Goal: Obtain resource: Download file/media

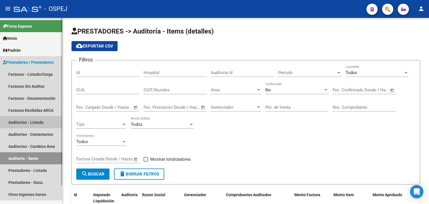
drag, startPoint x: 29, startPoint y: 122, endPoint x: 53, endPoint y: 109, distance: 26.8
click at [29, 122] on link "Auditorías - Listado" at bounding box center [31, 122] width 62 height 12
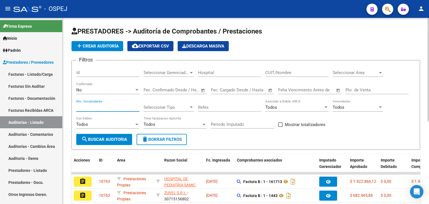
click at [110, 107] on input "Nro. Comprobante" at bounding box center [107, 107] width 63 height 5
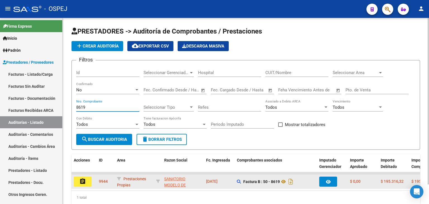
type input "8619"
click at [85, 181] on mat-icon "assignment" at bounding box center [82, 181] width 7 height 7
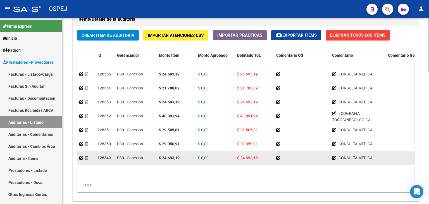
scroll to position [447, 0]
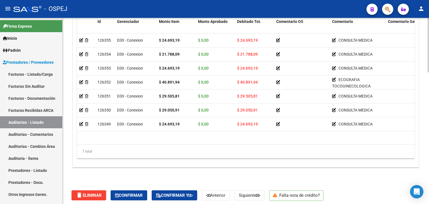
drag, startPoint x: 201, startPoint y: 139, endPoint x: 226, endPoint y: 140, distance: 24.6
click at [228, 141] on datatable-body "126355 D30 - Conexion $ 24.693,19 $ 0,00 $ 24.693,19 CONSULTA MEDICA CONSULTA M…" at bounding box center [245, 89] width 337 height 111
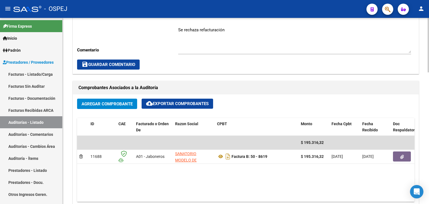
scroll to position [254, 0]
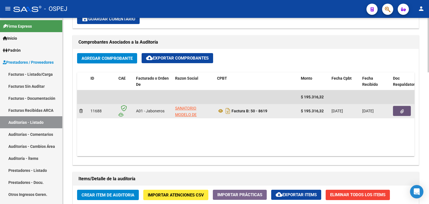
click at [398, 110] on button "button" at bounding box center [402, 111] width 18 height 10
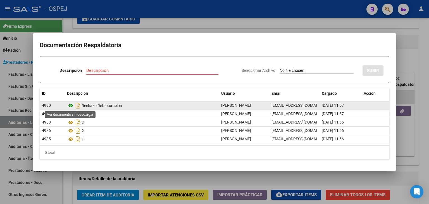
click at [71, 105] on icon at bounding box center [70, 105] width 7 height 7
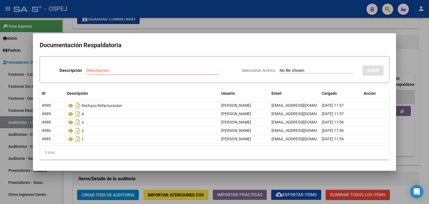
click at [64, 172] on div at bounding box center [214, 102] width 429 height 204
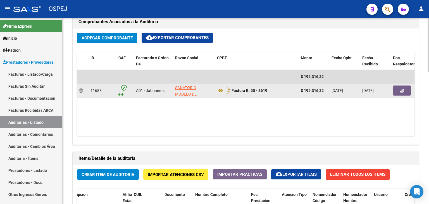
scroll to position [282, 0]
